Goal: Task Accomplishment & Management: Manage account settings

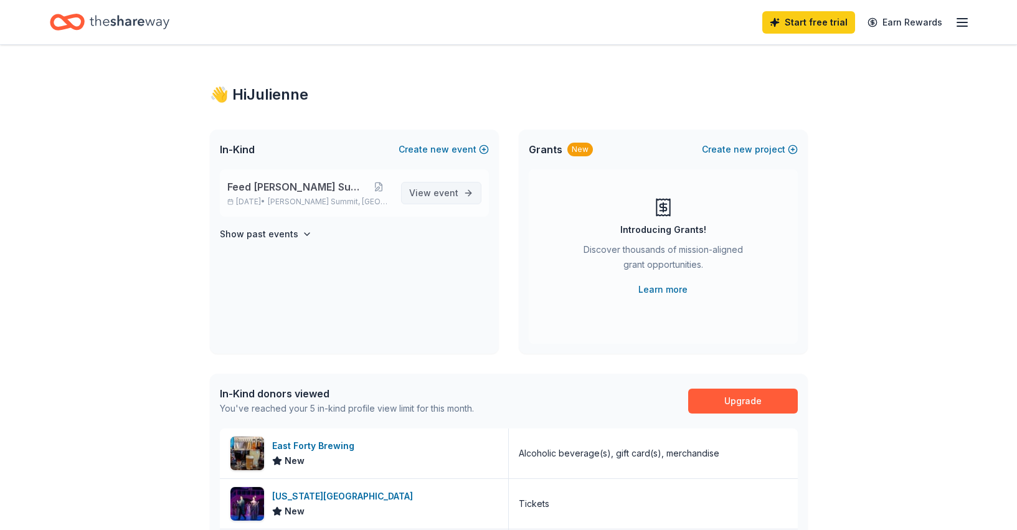
click at [452, 187] on span "View event" at bounding box center [433, 193] width 49 height 15
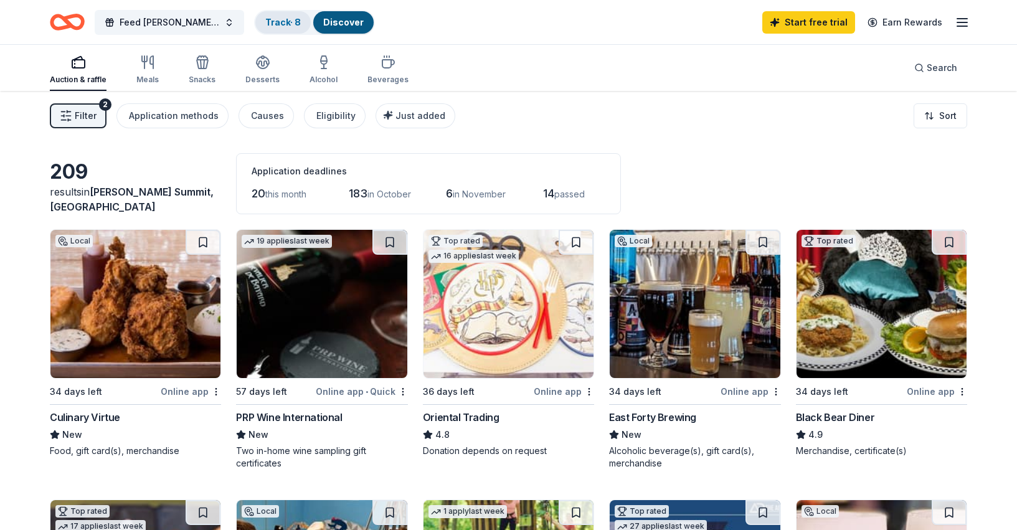
click at [265, 29] on div "Track · 8" at bounding box center [282, 22] width 55 height 22
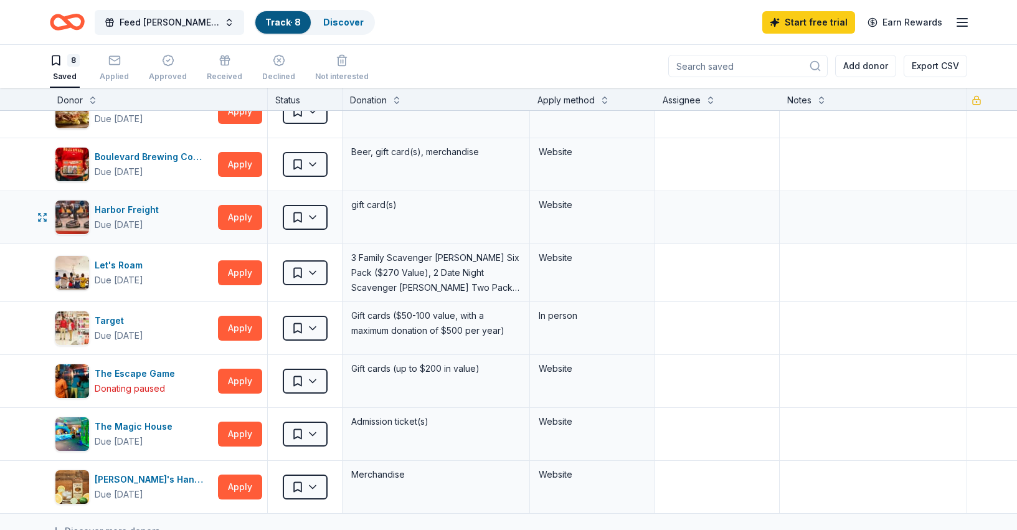
scroll to position [0, 1]
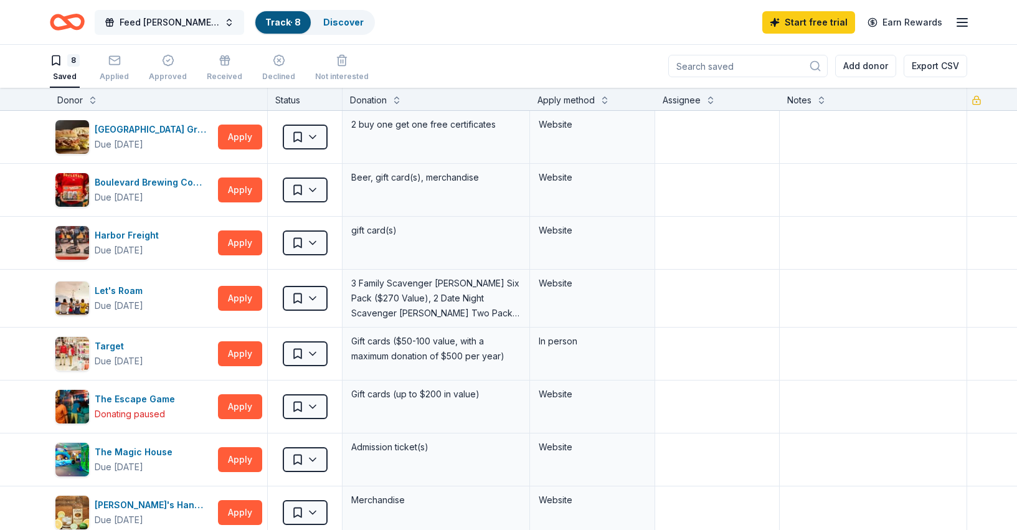
click at [182, 19] on span "Feed [PERSON_NAME] Summit" at bounding box center [170, 22] width 100 height 15
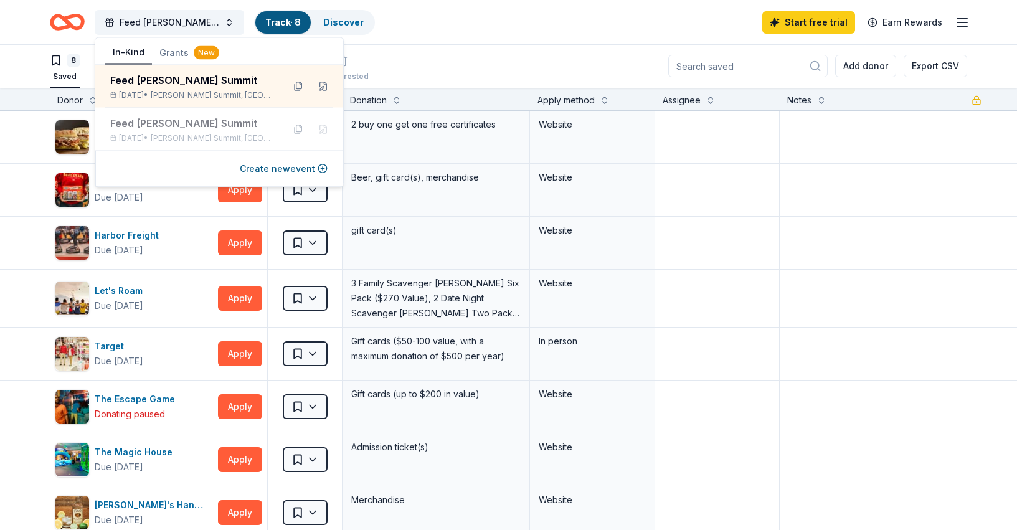
click at [427, 52] on div "8 Saved Applied Approved Received Declined Not interested Add donor Export CSV" at bounding box center [509, 66] width 918 height 44
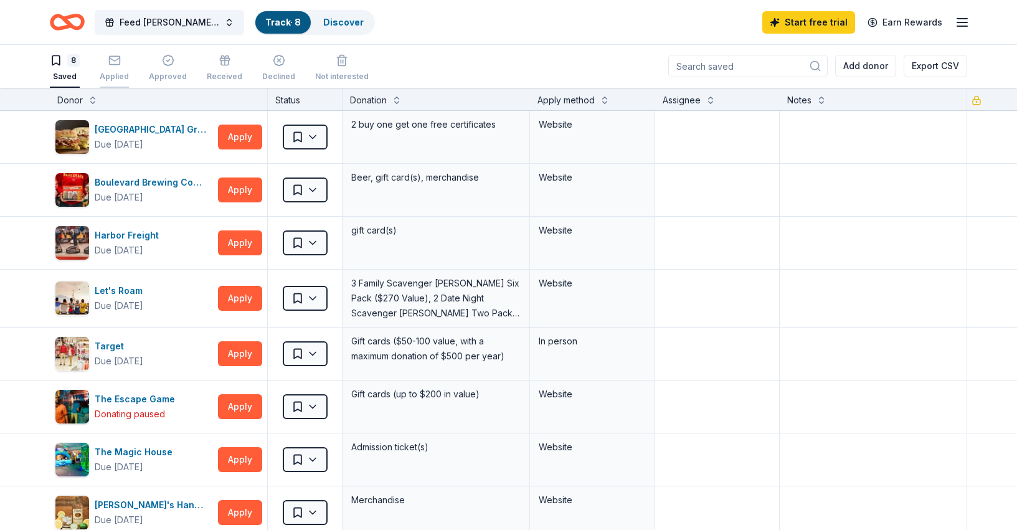
click at [117, 59] on icon "button" at bounding box center [114, 59] width 11 height 3
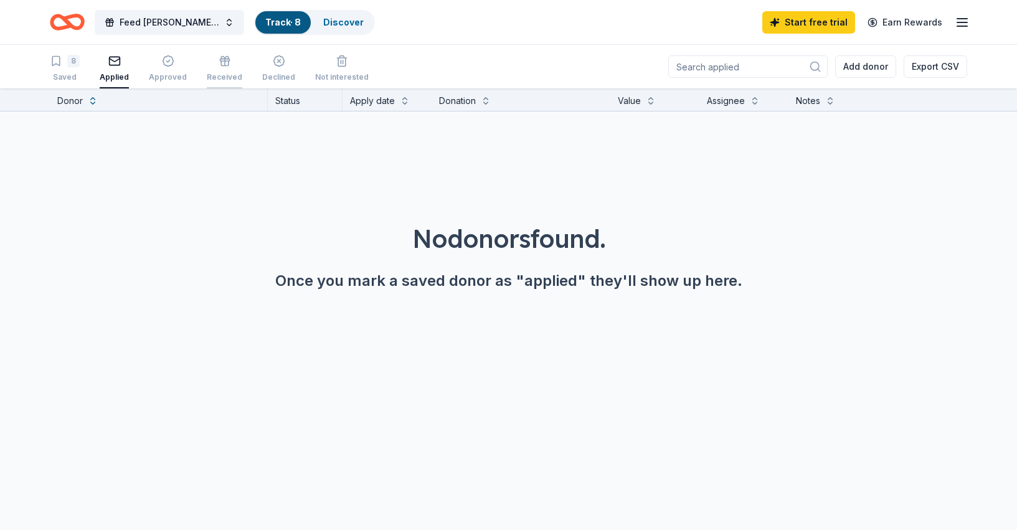
click at [221, 69] on div "Received" at bounding box center [225, 68] width 36 height 27
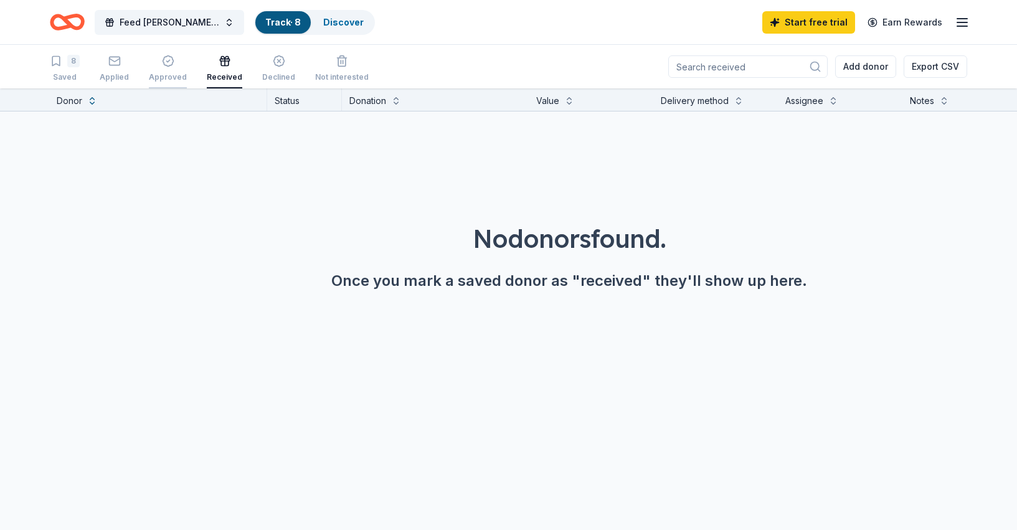
click at [171, 64] on div "button" at bounding box center [168, 61] width 38 height 12
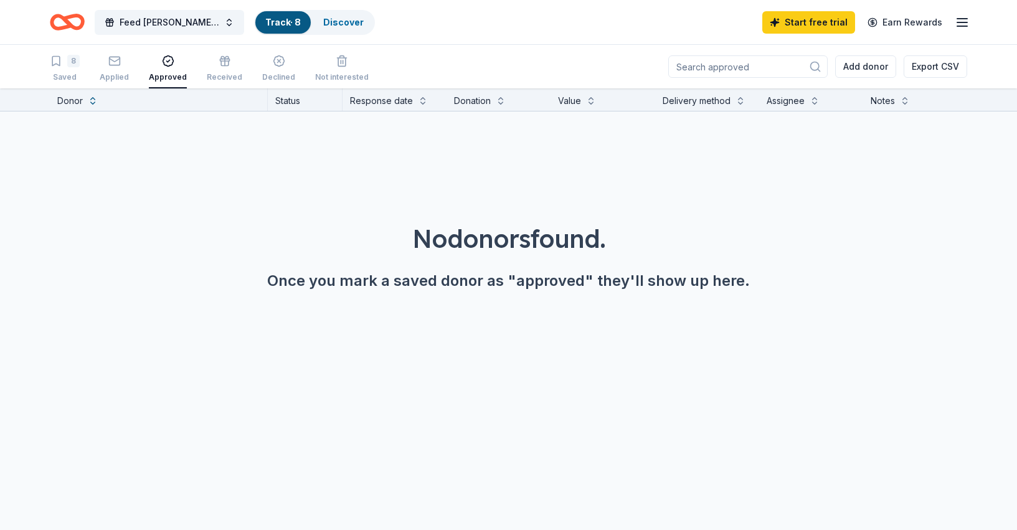
click at [266, 23] on link "Track · 8" at bounding box center [283, 22] width 36 height 11
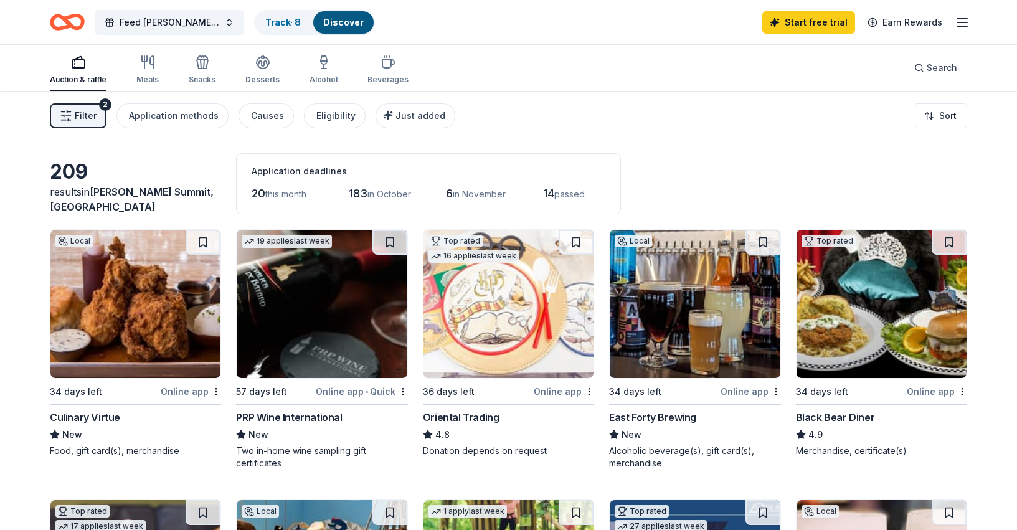
click at [79, 112] on span "Filter" at bounding box center [86, 115] width 22 height 15
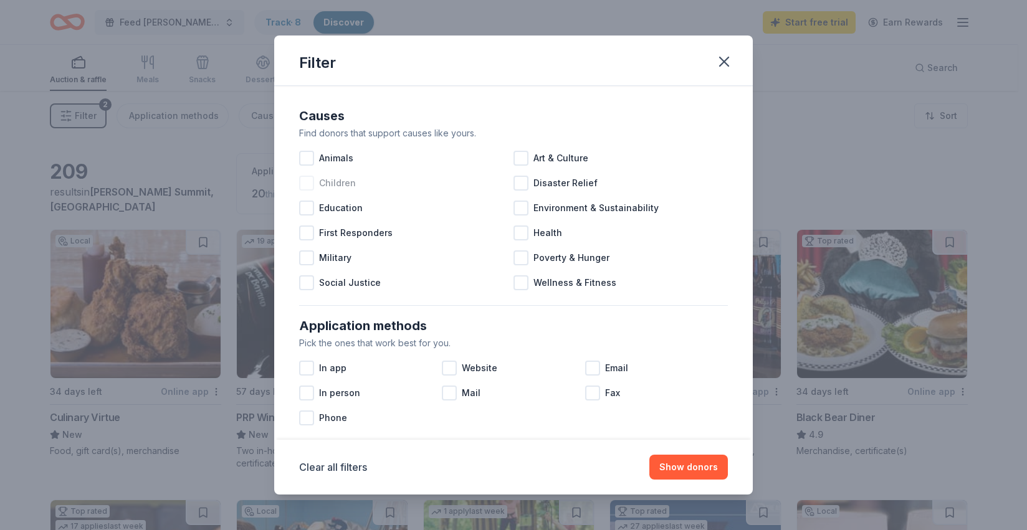
click at [303, 182] on div at bounding box center [306, 183] width 15 height 15
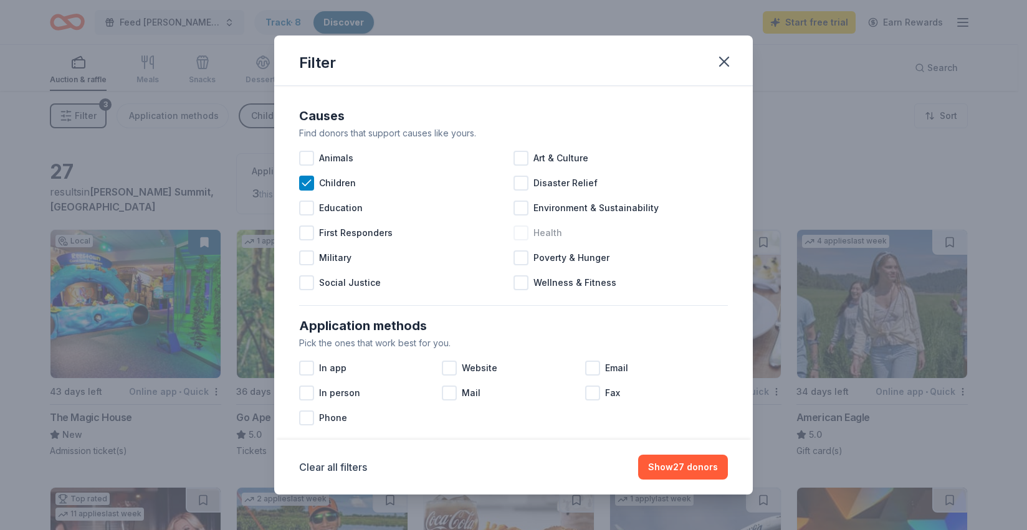
click at [520, 234] on div at bounding box center [520, 233] width 15 height 15
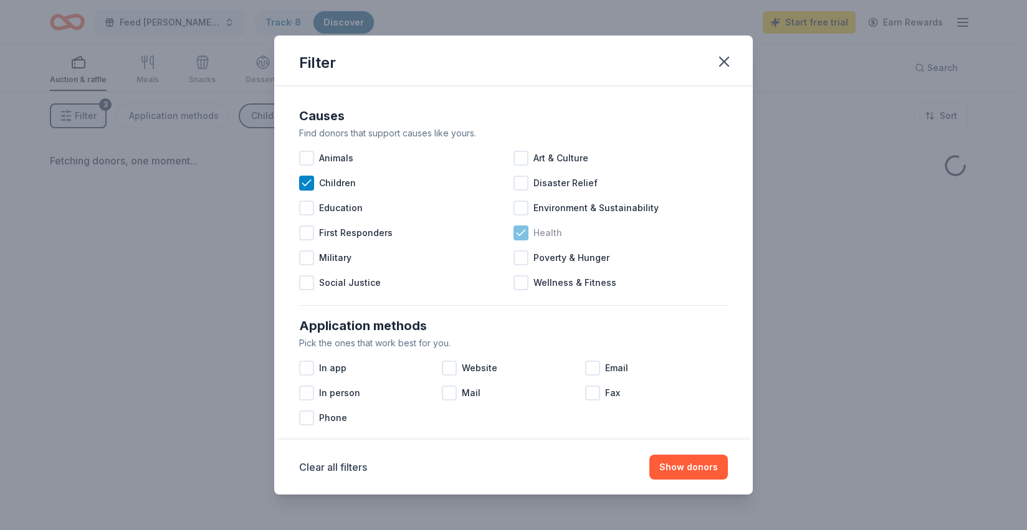
click at [517, 235] on icon at bounding box center [521, 233] width 8 height 6
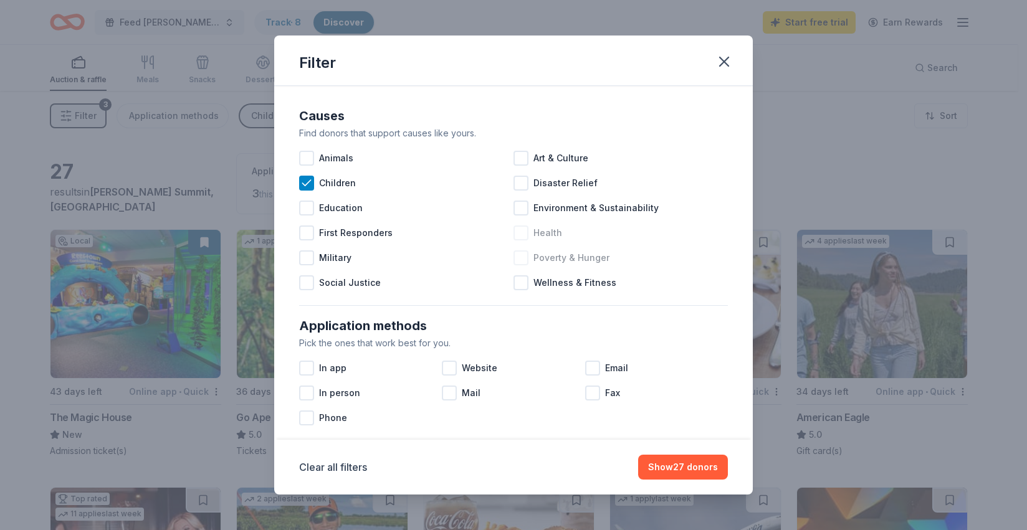
click at [517, 256] on div at bounding box center [520, 257] width 15 height 15
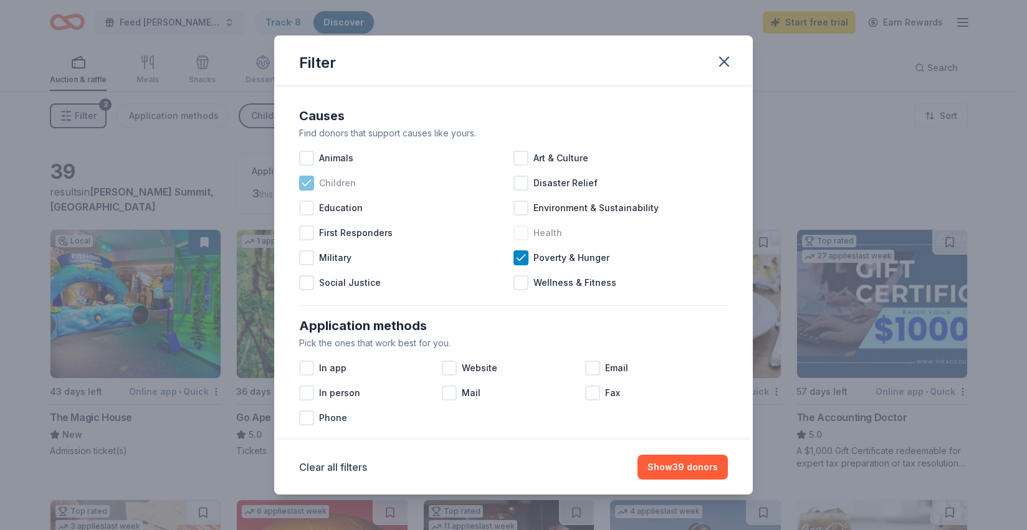
click at [311, 184] on icon at bounding box center [306, 183] width 12 height 12
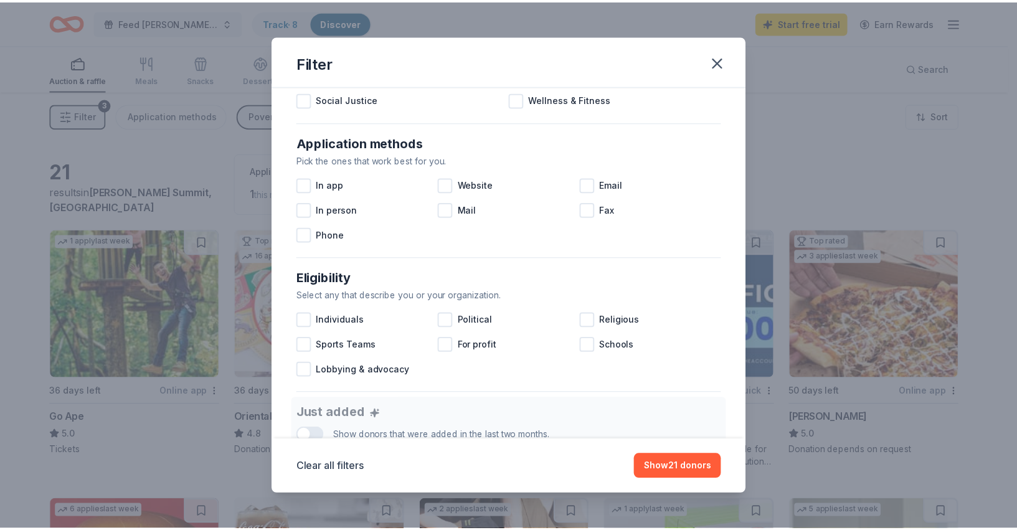
scroll to position [187, 0]
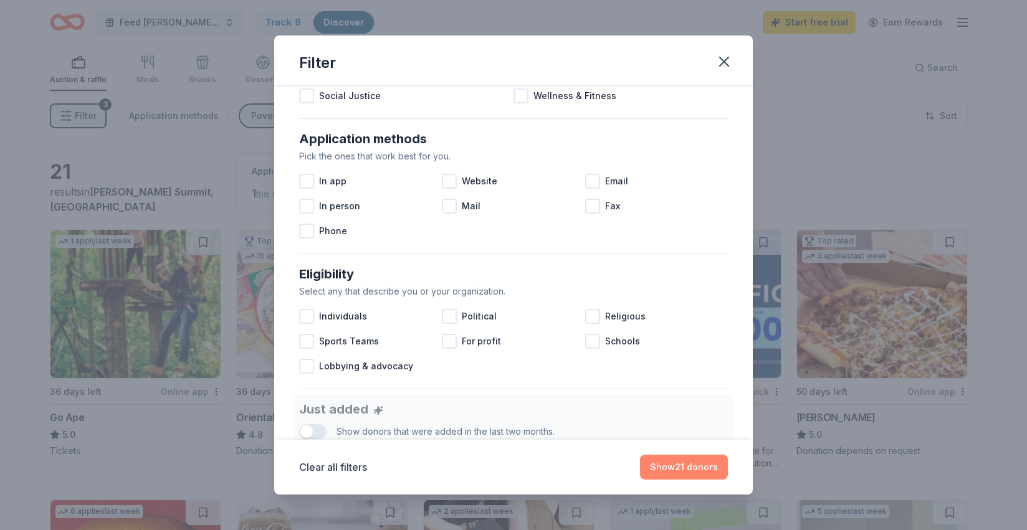
click at [675, 468] on button "Show 21 donors" at bounding box center [684, 467] width 88 height 25
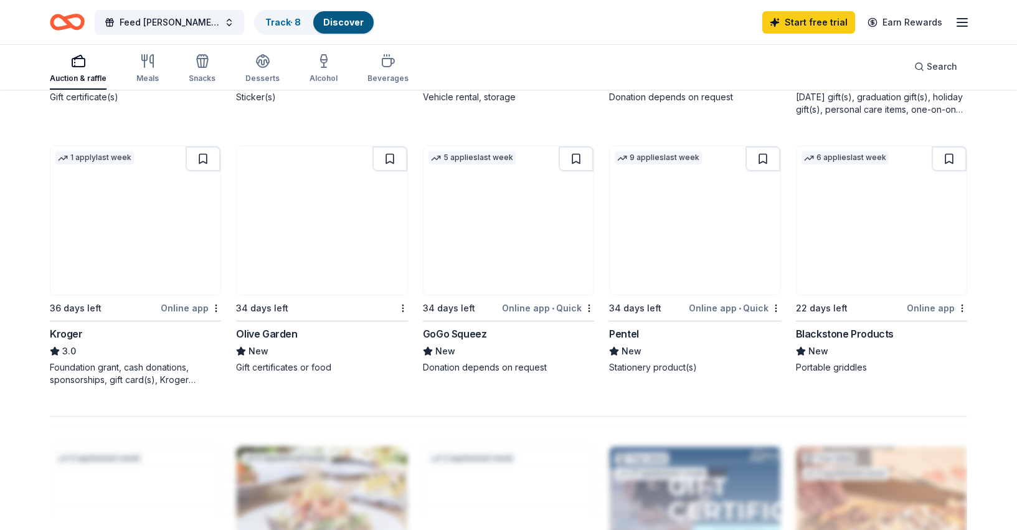
scroll to position [896, 0]
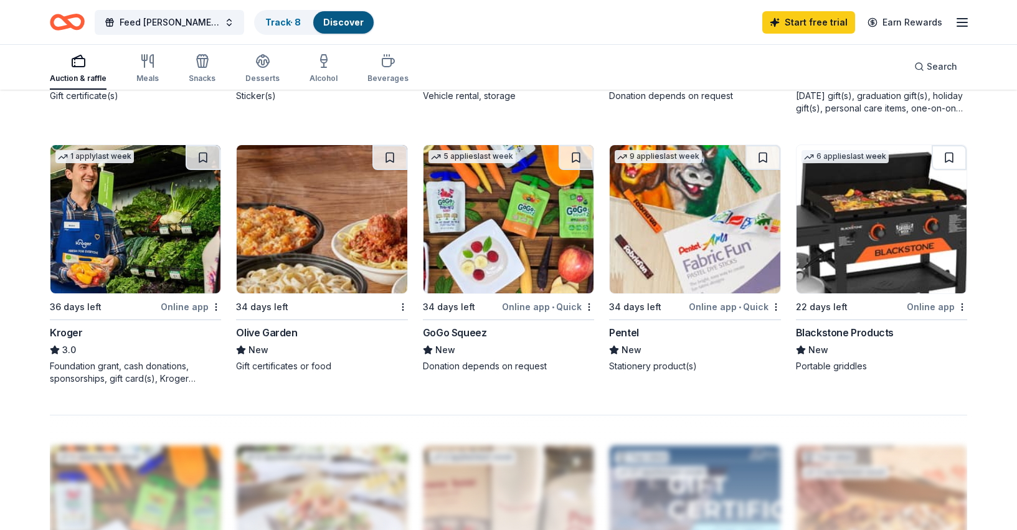
click at [850, 331] on div "Blackstone Products" at bounding box center [845, 332] width 98 height 15
click at [968, 23] on icon "button" at bounding box center [962, 22] width 15 height 15
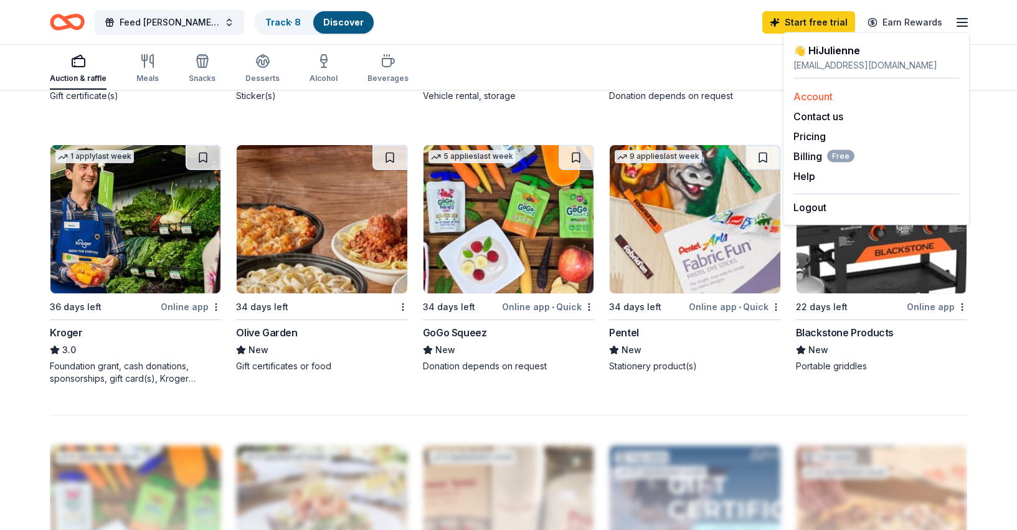
click at [817, 91] on link "Account" at bounding box center [813, 96] width 39 height 12
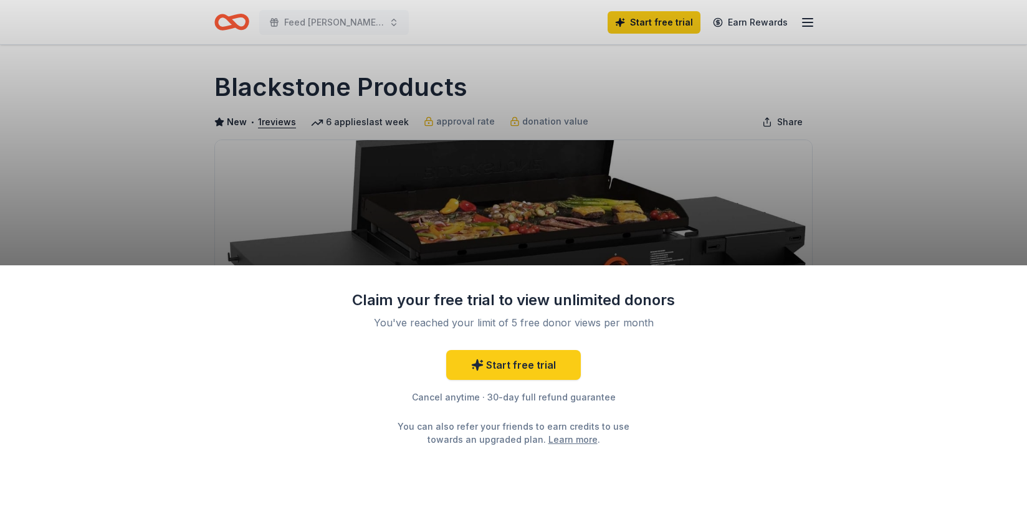
click at [888, 202] on div "Claim your free trial to view unlimited donors You've reached your limit of 5 f…" at bounding box center [513, 265] width 1027 height 530
click at [323, 168] on div "Claim your free trial to view unlimited donors You've reached your limit of 5 f…" at bounding box center [513, 265] width 1027 height 530
